Goal: Task Accomplishment & Management: Use online tool/utility

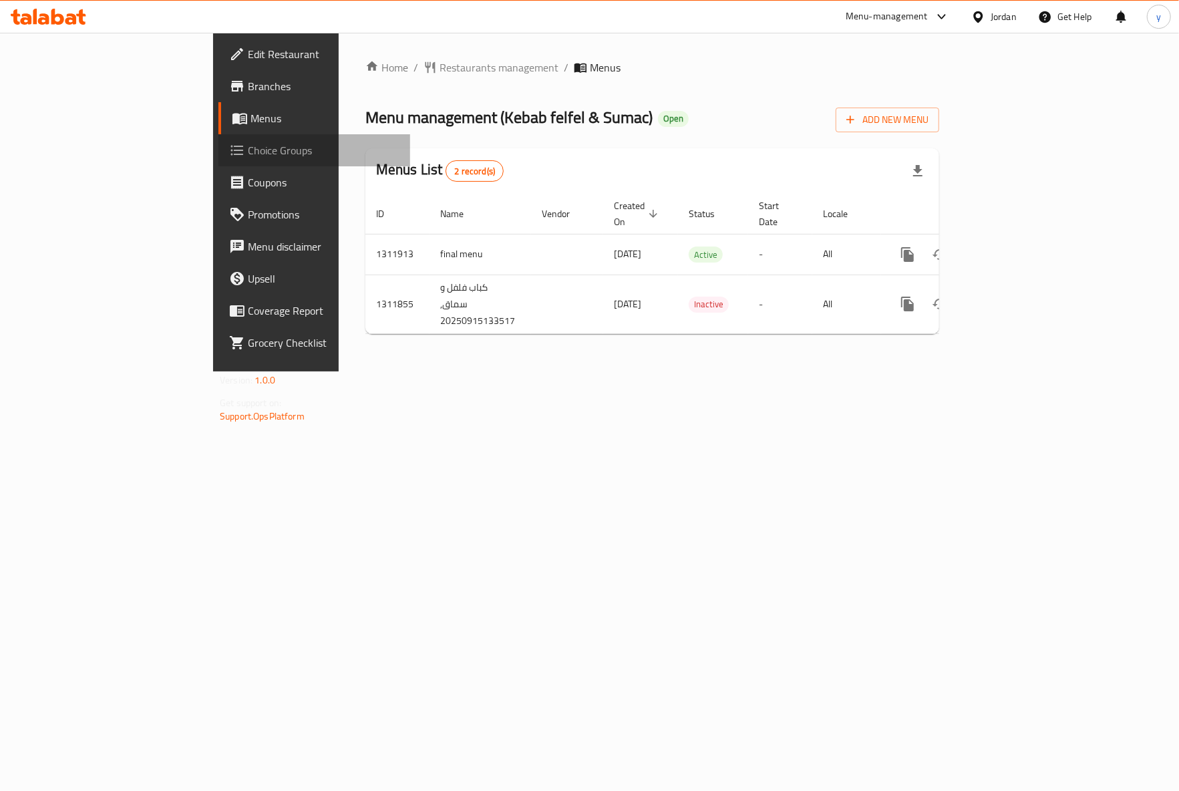
click at [248, 145] on span "Choice Groups" at bounding box center [324, 150] width 152 height 16
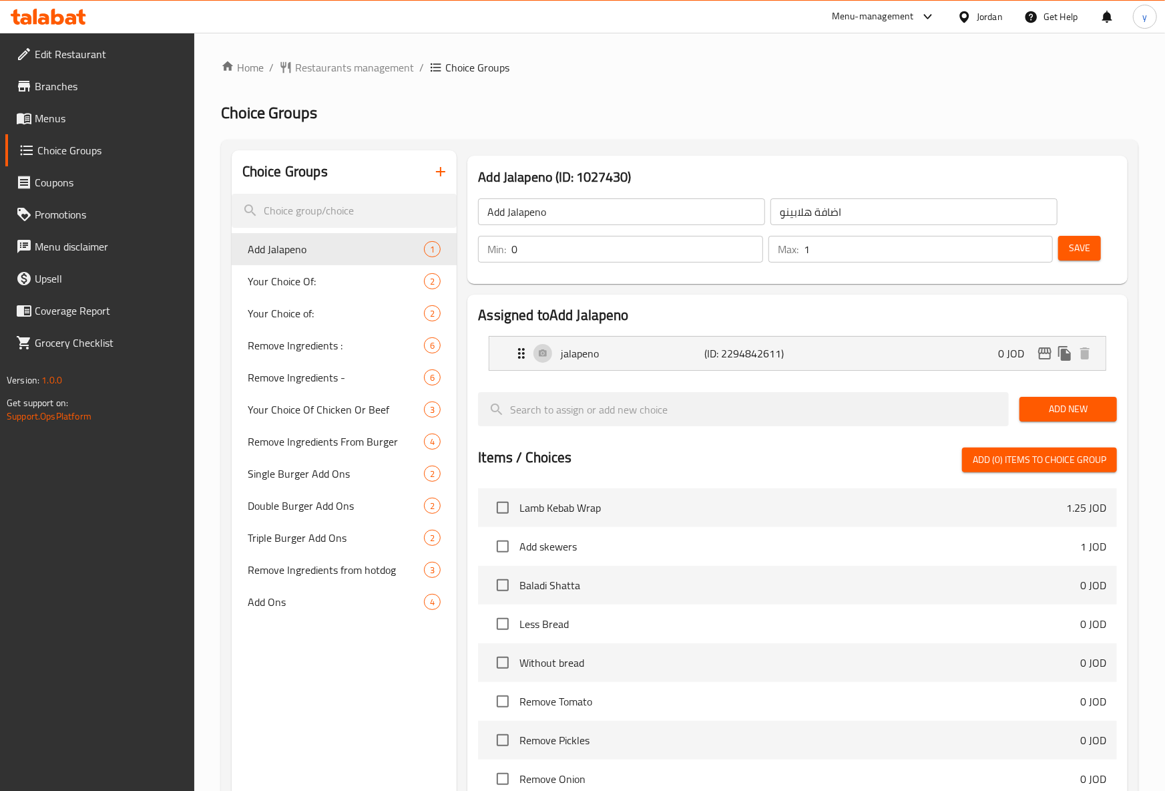
click at [68, 126] on span "Menus" at bounding box center [109, 118] width 149 height 16
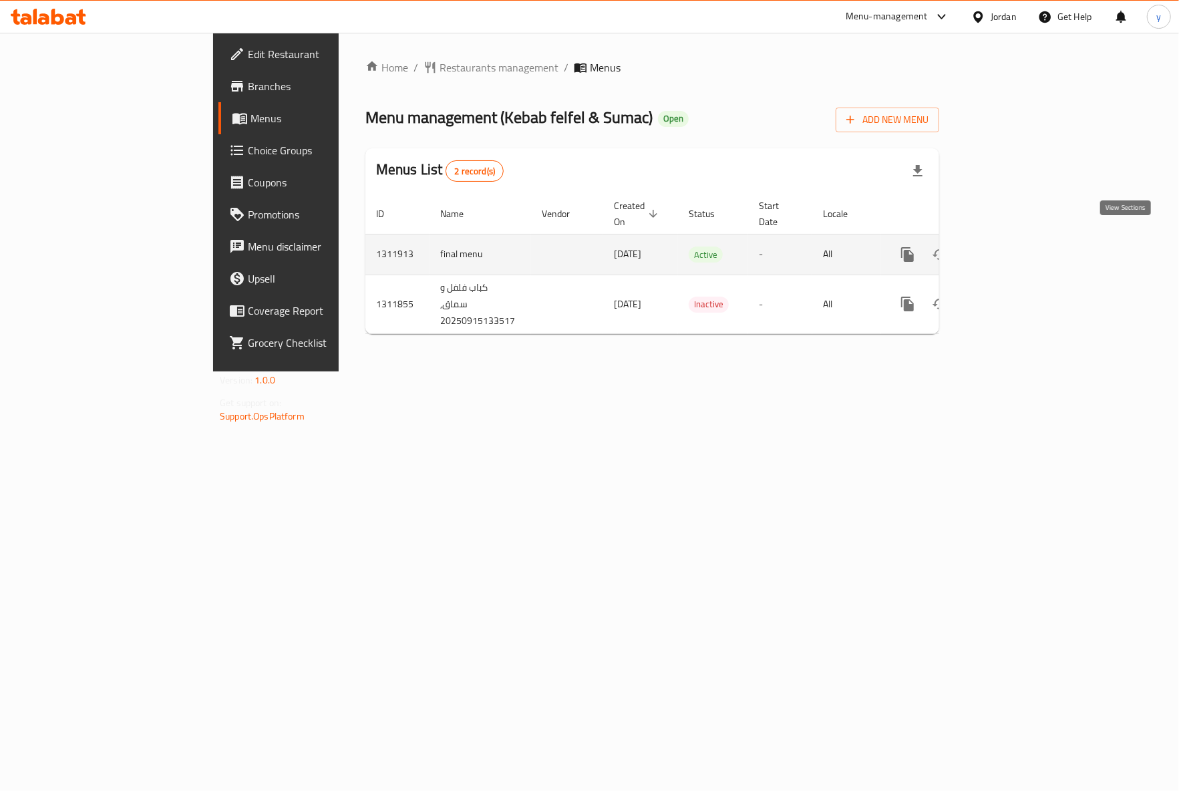
click at [1012, 246] on icon "enhanced table" at bounding box center [1004, 254] width 16 height 16
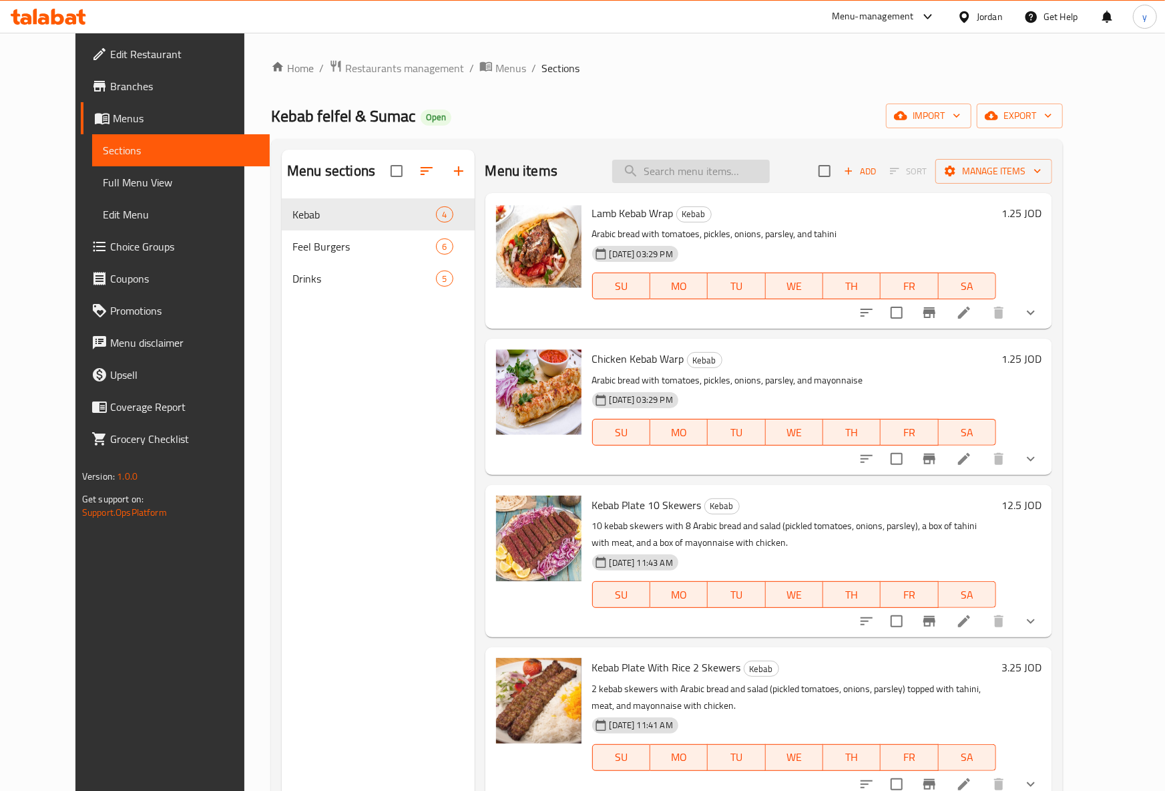
click at [711, 179] on input "search" at bounding box center [691, 171] width 158 height 23
paste input "Cheese burger"
type input "Cheese burger"
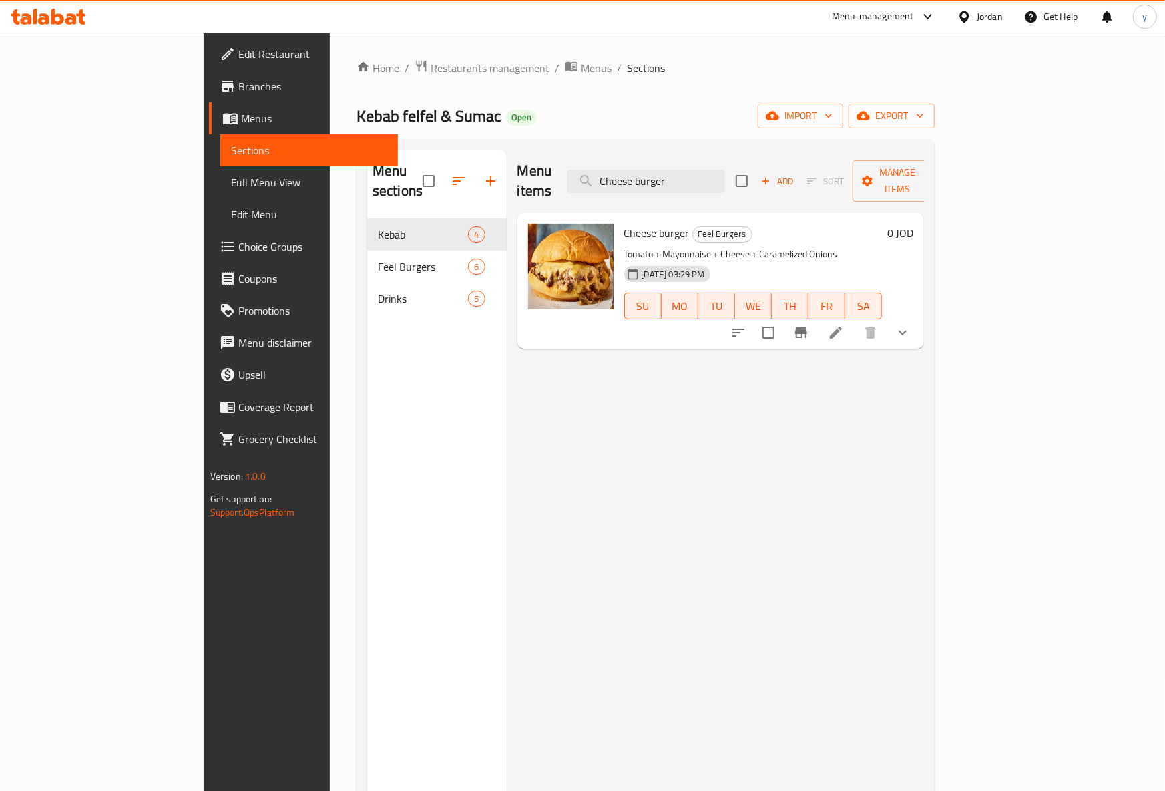
click at [844, 325] on icon at bounding box center [836, 333] width 16 height 16
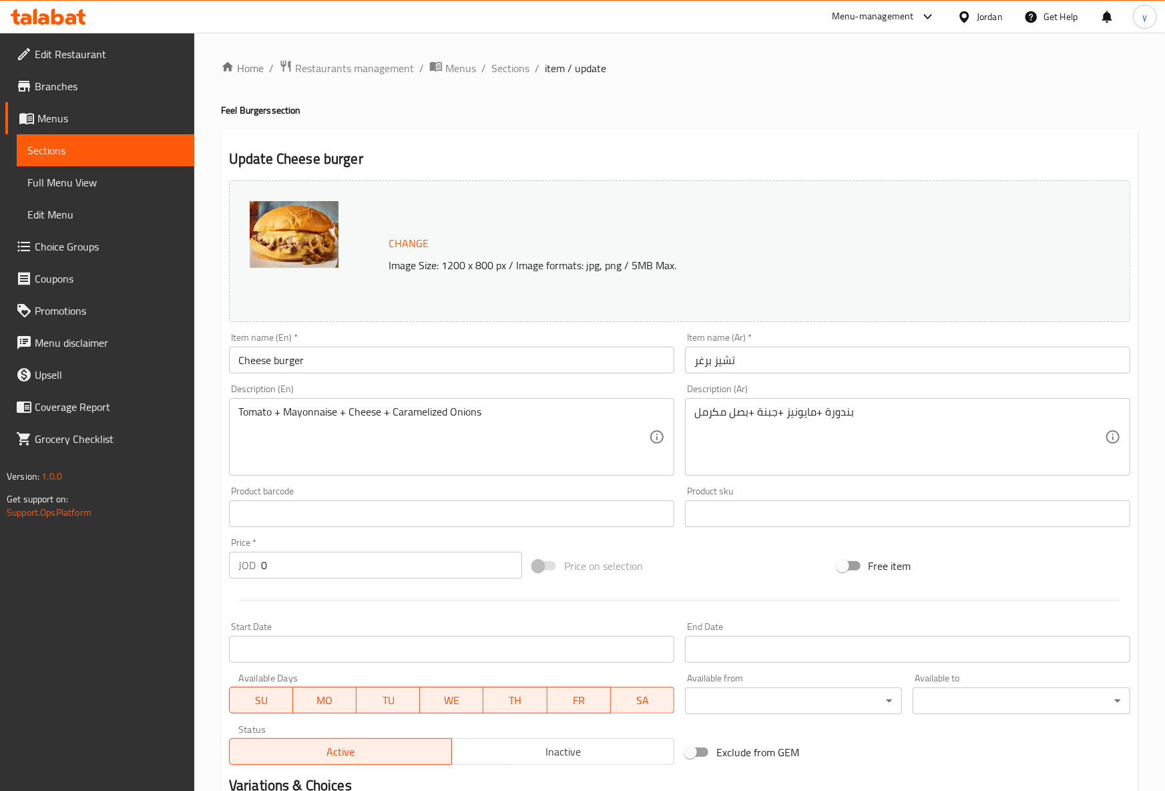
click at [605, 135] on div "Update Cheese burger Change Image Size: 1200 x 800 px / Image formats: jpg, png…" at bounding box center [679, 617] width 917 height 974
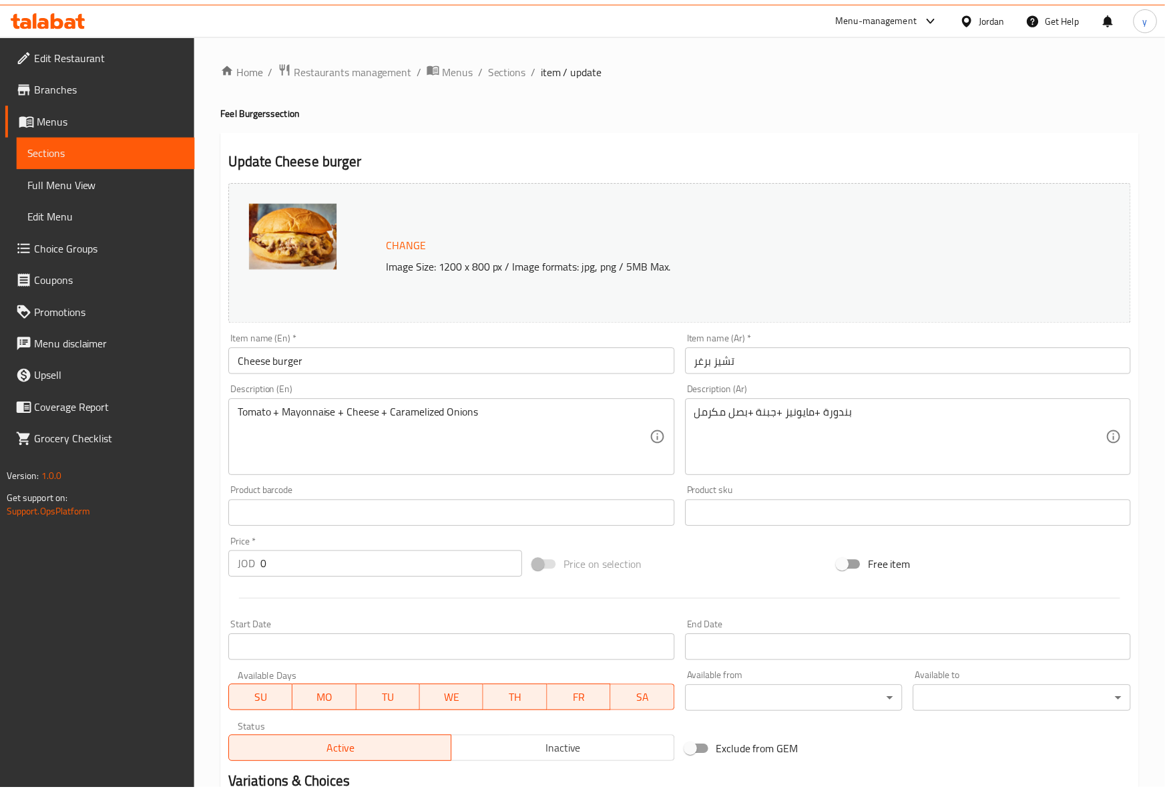
scroll to position [354, 0]
